Goal: Share content

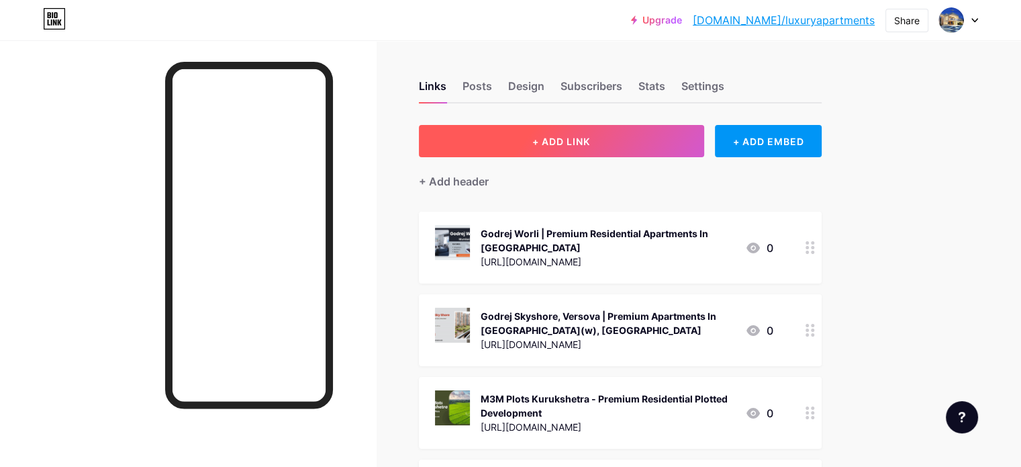
click at [571, 144] on button "+ ADD LINK" at bounding box center [561, 141] width 285 height 32
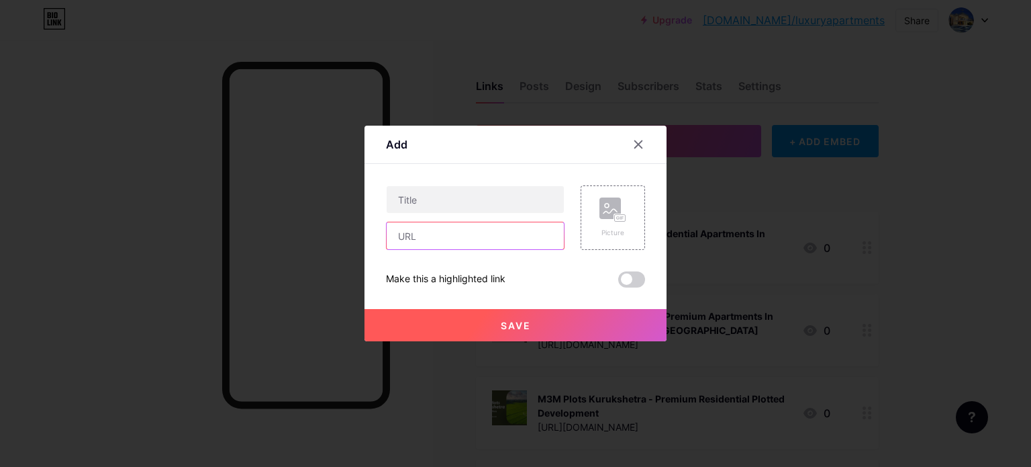
drag, startPoint x: 463, startPoint y: 238, endPoint x: 473, endPoint y: 238, distance: 9.4
click at [463, 238] on input "text" at bounding box center [475, 235] width 177 height 27
paste input "[URL][DOMAIN_NAME]"
type input "[URL][DOMAIN_NAME]"
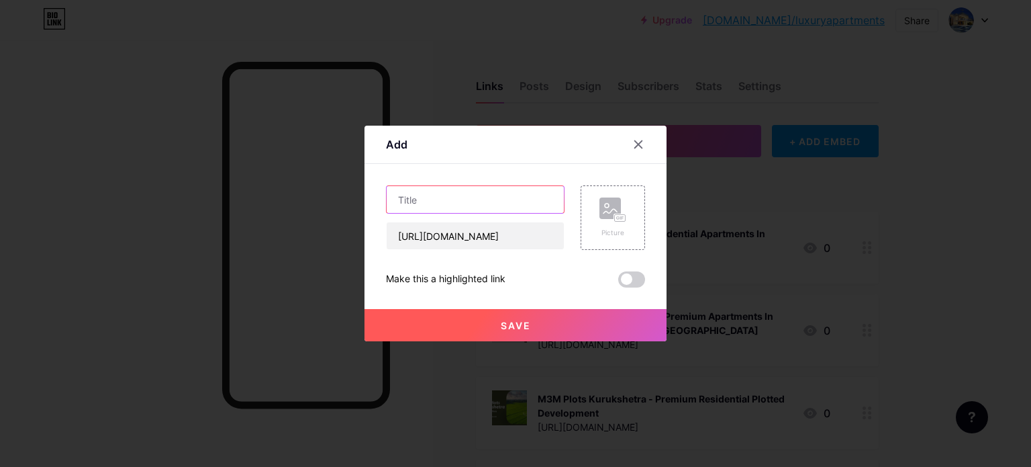
click at [486, 197] on input "text" at bounding box center [475, 199] width 177 height 27
click at [510, 197] on input "text" at bounding box center [475, 199] width 177 height 27
paste input "Mahindra Lifespaces Chembur [GEOGRAPHIC_DATA]- Upcoming Residential Project"
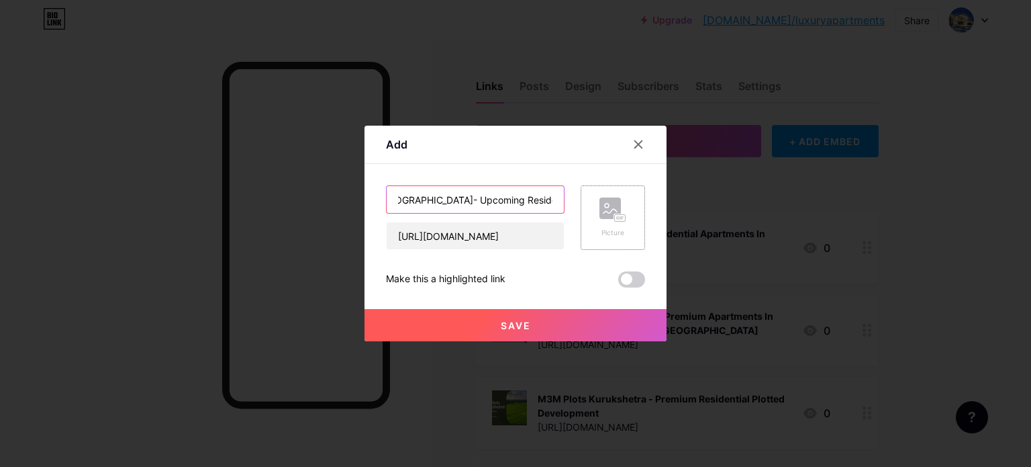
type input "Mahindra Lifespaces Chembur [GEOGRAPHIC_DATA]- Upcoming Residential Project"
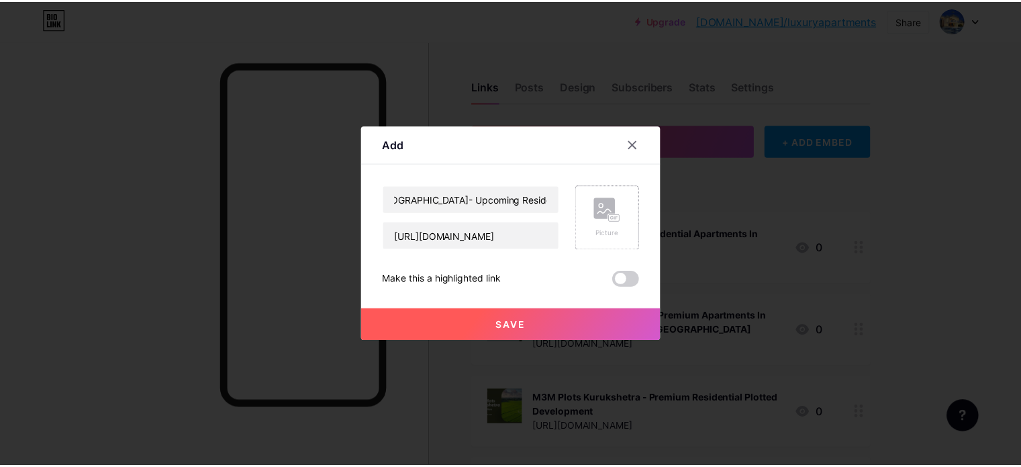
scroll to position [0, 0]
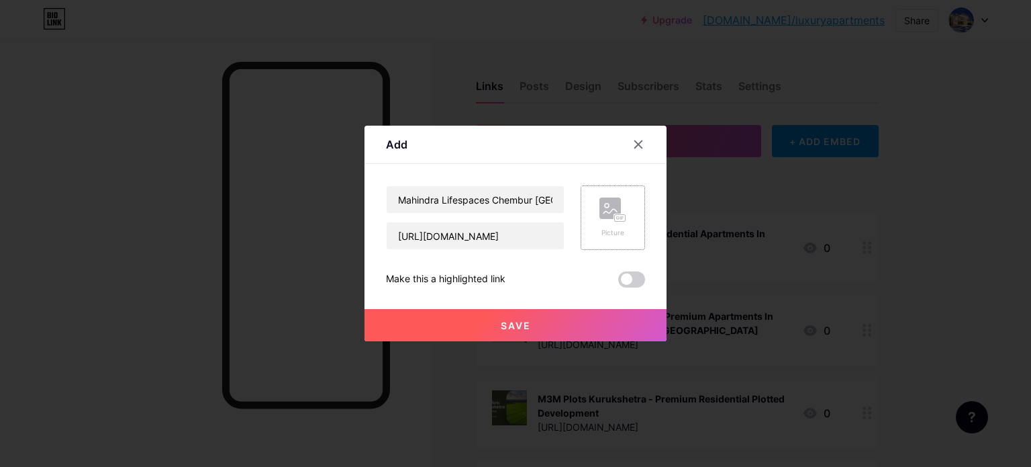
click at [620, 229] on div "Picture" at bounding box center [613, 233] width 27 height 10
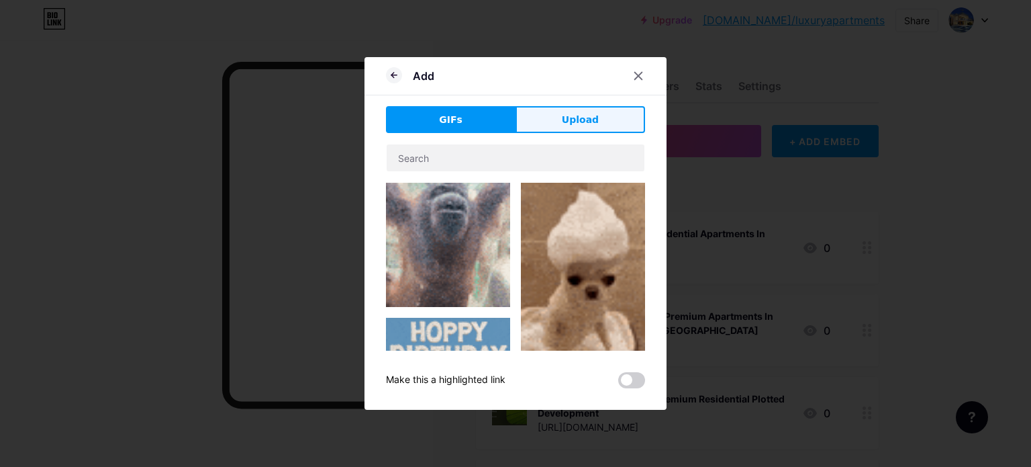
click at [583, 125] on span "Upload" at bounding box center [580, 120] width 37 height 14
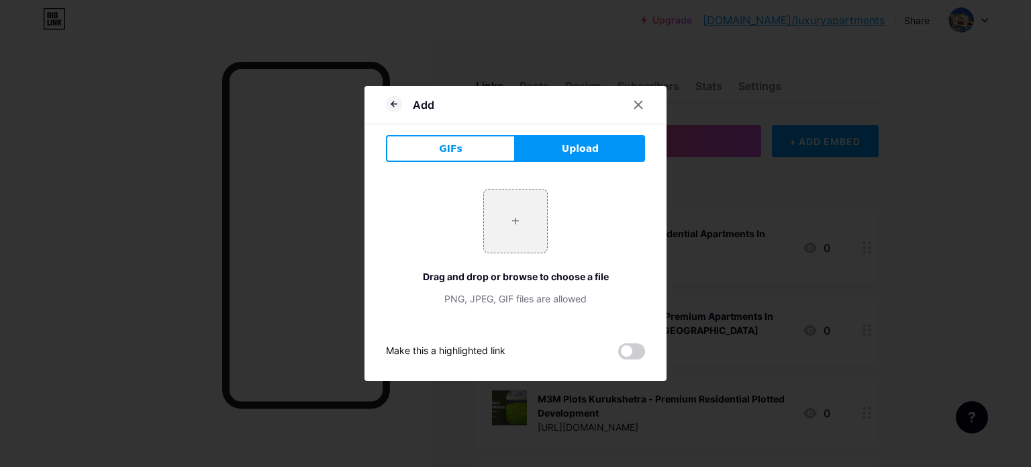
click at [575, 154] on span "Upload" at bounding box center [580, 149] width 37 height 14
click at [504, 225] on input "file" at bounding box center [515, 220] width 63 height 63
type input "C:\fakepath\1.jpg"
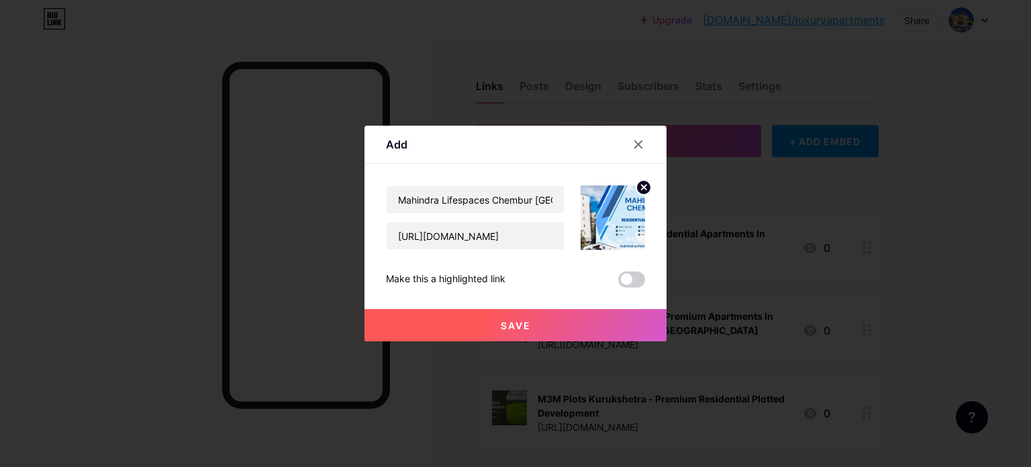
click at [551, 319] on button "Save" at bounding box center [516, 325] width 302 height 32
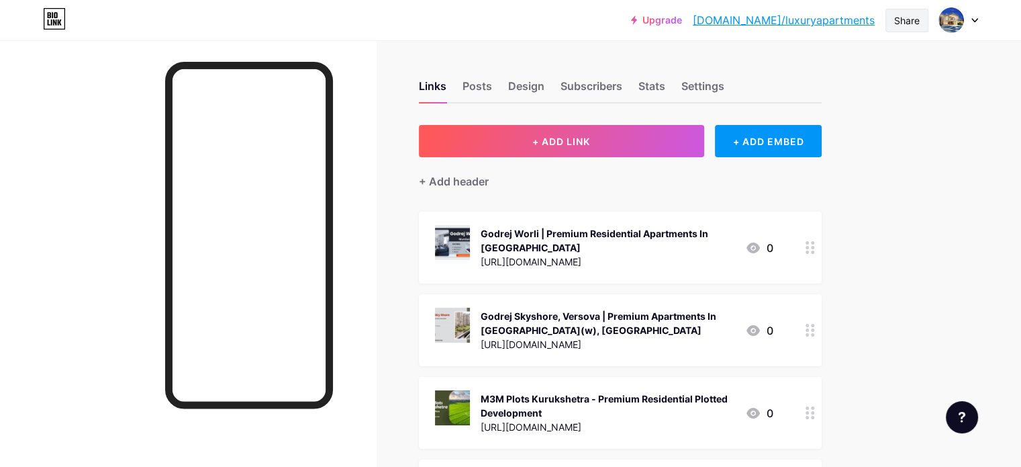
click at [921, 24] on div "Share" at bounding box center [907, 21] width 43 height 24
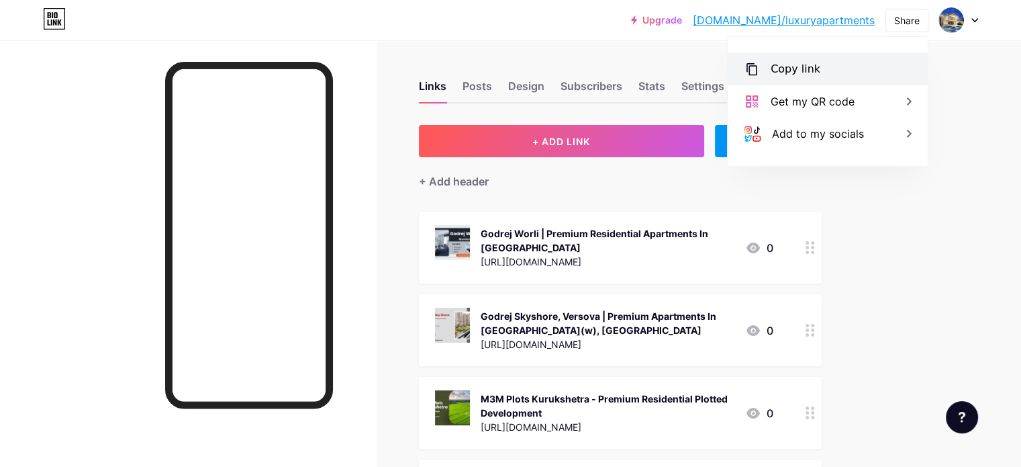
click at [814, 66] on div "Copy link" at bounding box center [796, 69] width 50 height 16
